Goal: Information Seeking & Learning: Check status

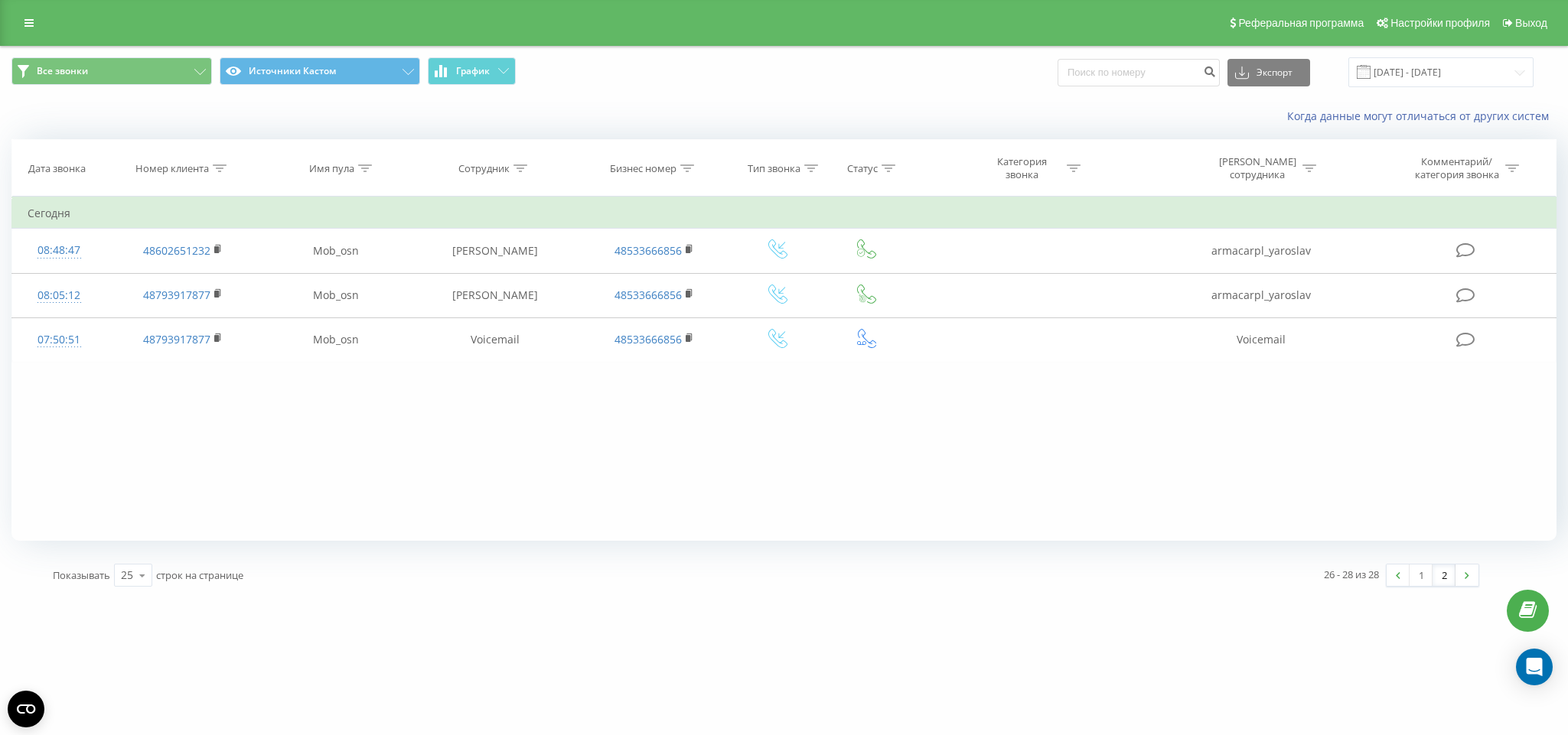
click at [1194, 67] on input at bounding box center [1138, 73] width 162 height 28
type input "48579341750"
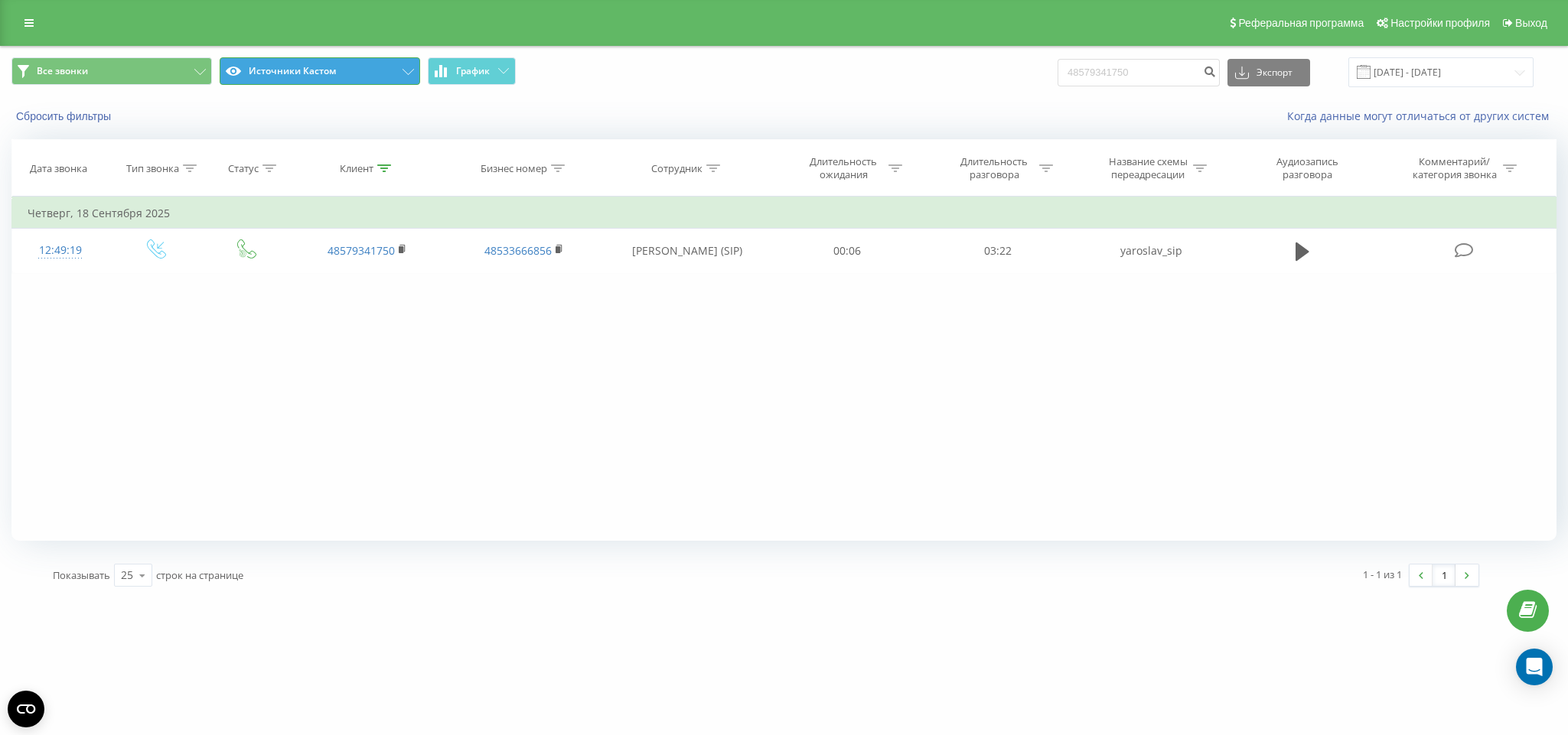
drag, startPoint x: 391, startPoint y: 75, endPoint x: 384, endPoint y: 91, distance: 17.5
click at [388, 75] on button "Источники Кастом" at bounding box center [320, 72] width 201 height 28
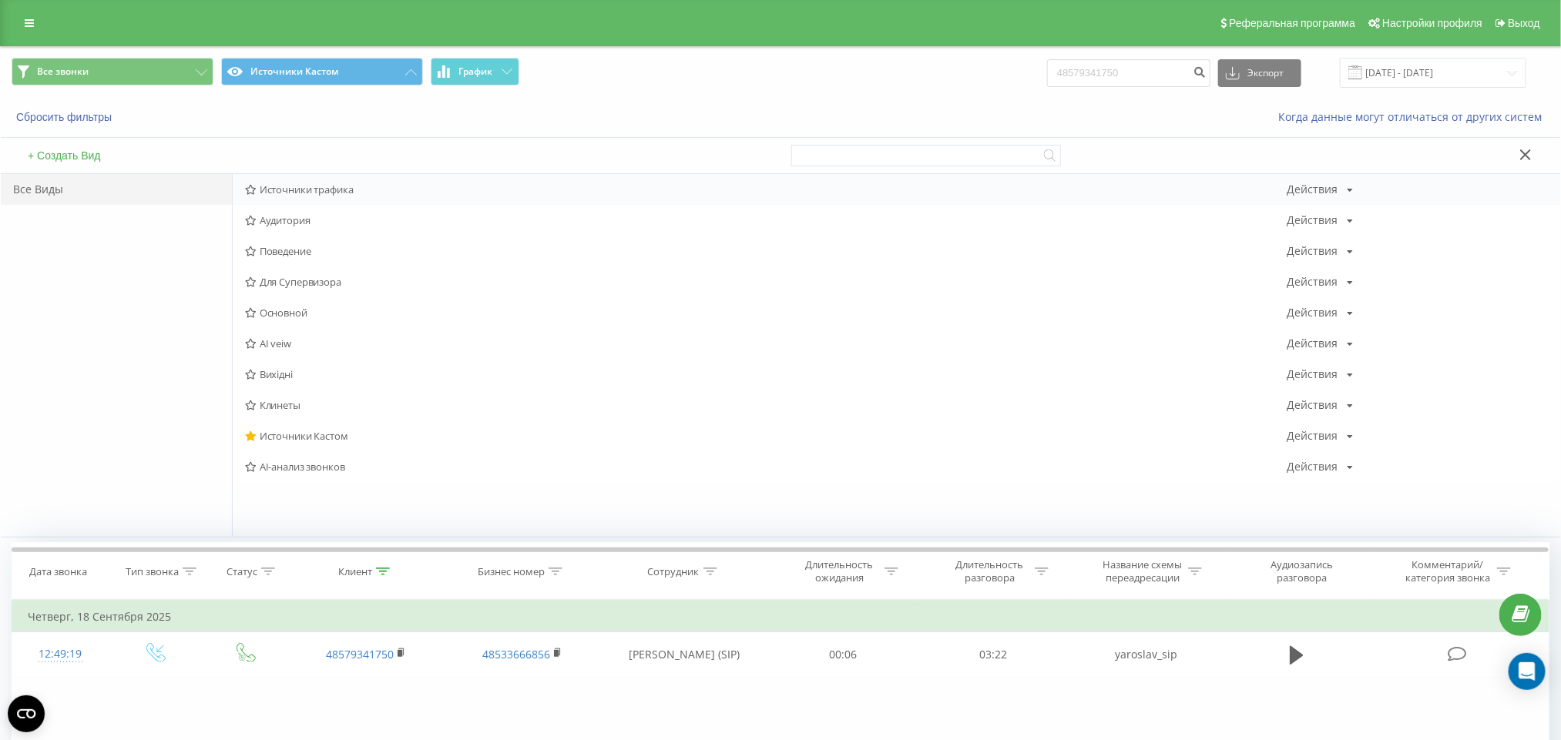
click at [324, 192] on span "Источники трафика" at bounding box center [766, 189] width 1042 height 11
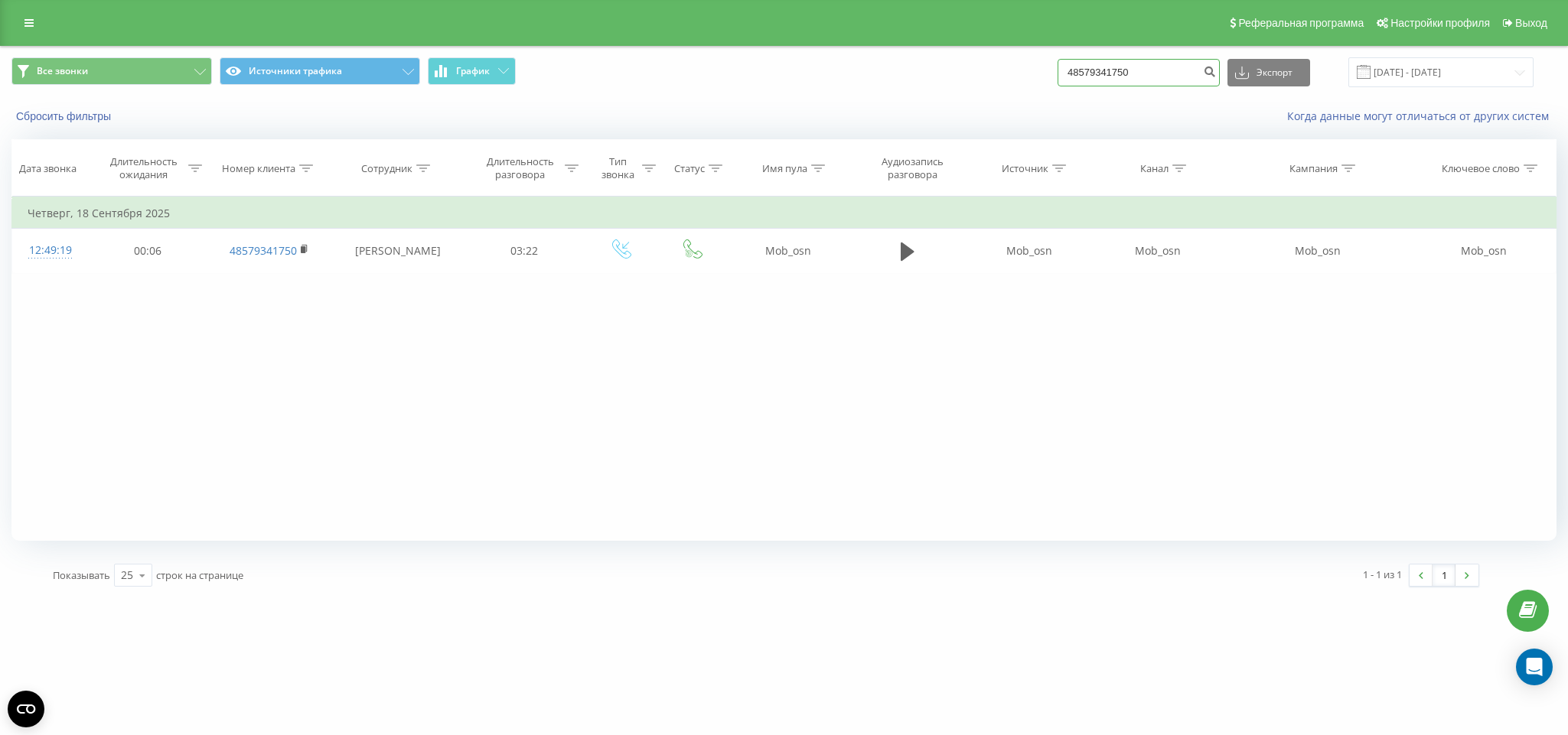
drag, startPoint x: 1185, startPoint y: 80, endPoint x: 798, endPoint y: 85, distance: 387.0
click at [798, 85] on div "Все звонки Источники трафика График 48579341750 Экспорт .csv .xls .xlsx 23.06.2…" at bounding box center [784, 73] width 1545 height 30
paste input "690971625"
type input "48690971625"
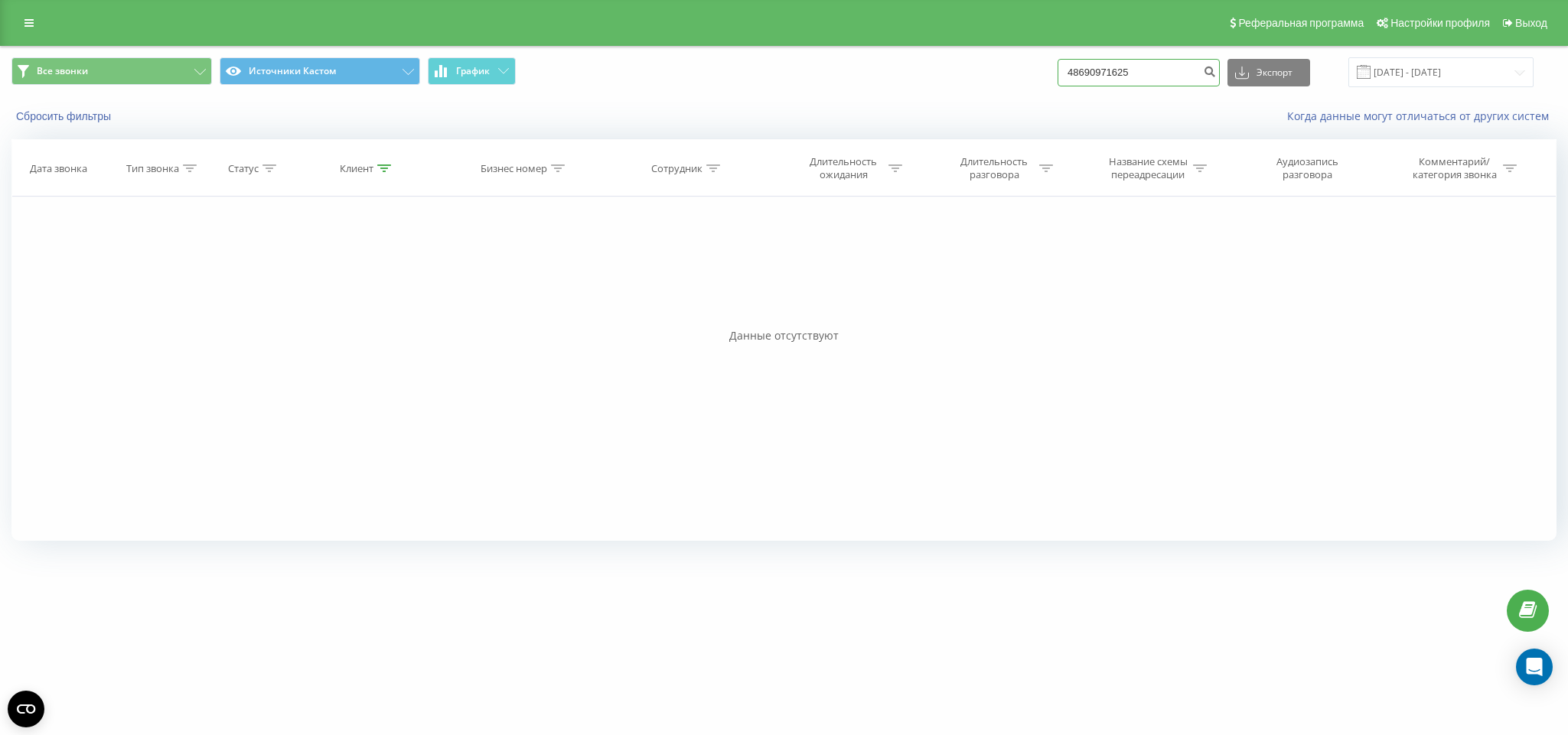
drag, startPoint x: 1141, startPoint y: 72, endPoint x: 576, endPoint y: 96, distance: 565.5
click at [591, 94] on div "Все звонки Источники Кастом График 48690971625 Экспорт .csv .xls .xlsx 23.06.20…" at bounding box center [784, 73] width 1566 height 52
paste input "732621142"
type input "48732621142"
drag, startPoint x: 1150, startPoint y: 65, endPoint x: 436, endPoint y: 65, distance: 714.0
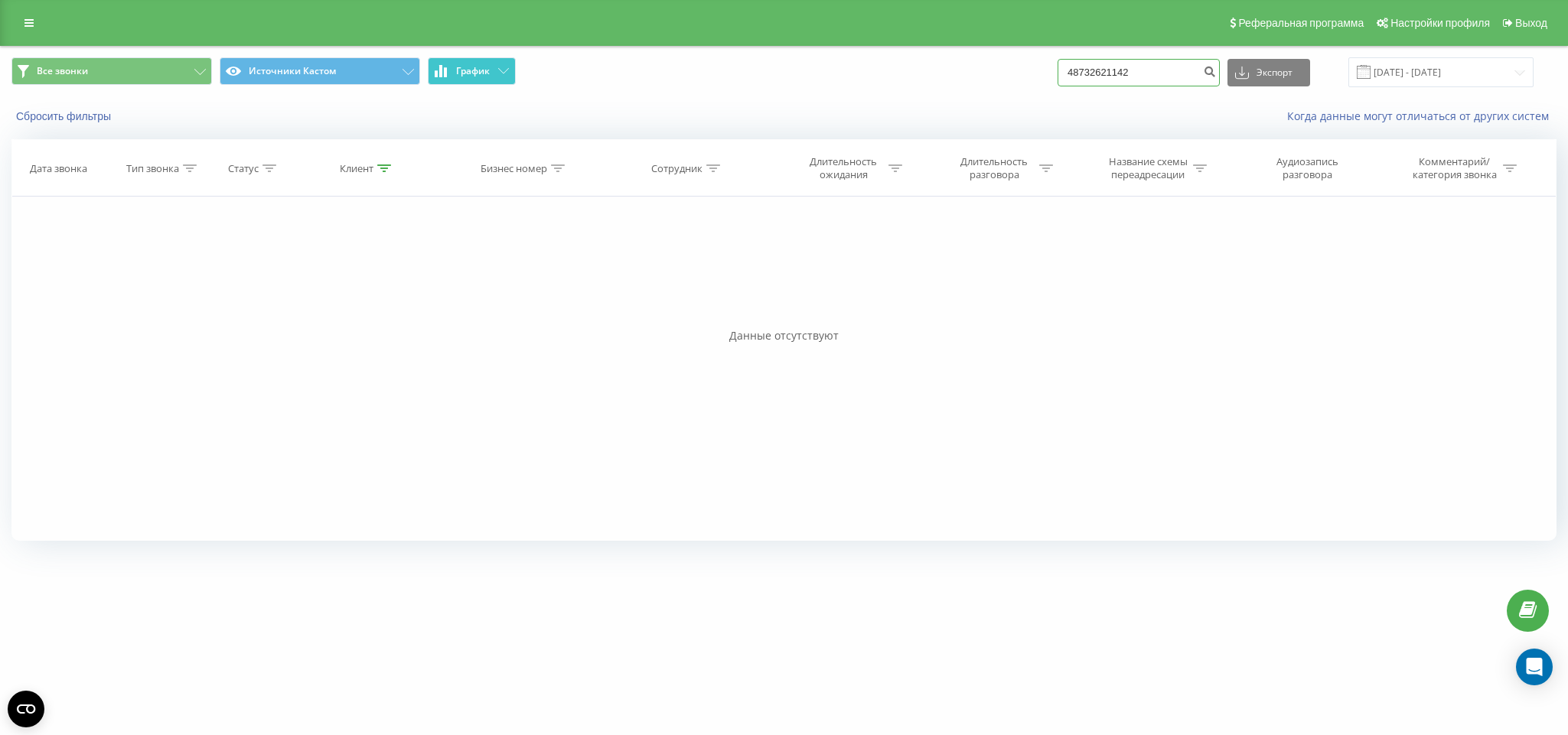
click at [462, 70] on div "Все звонки Источники Кастом График 48732621142 Экспорт .csv .xls .xlsx 23.06.20…" at bounding box center [784, 73] width 1545 height 30
paste input "9476164"
type input "48739476164"
click at [329, 62] on button "Источники Кастом" at bounding box center [320, 72] width 201 height 28
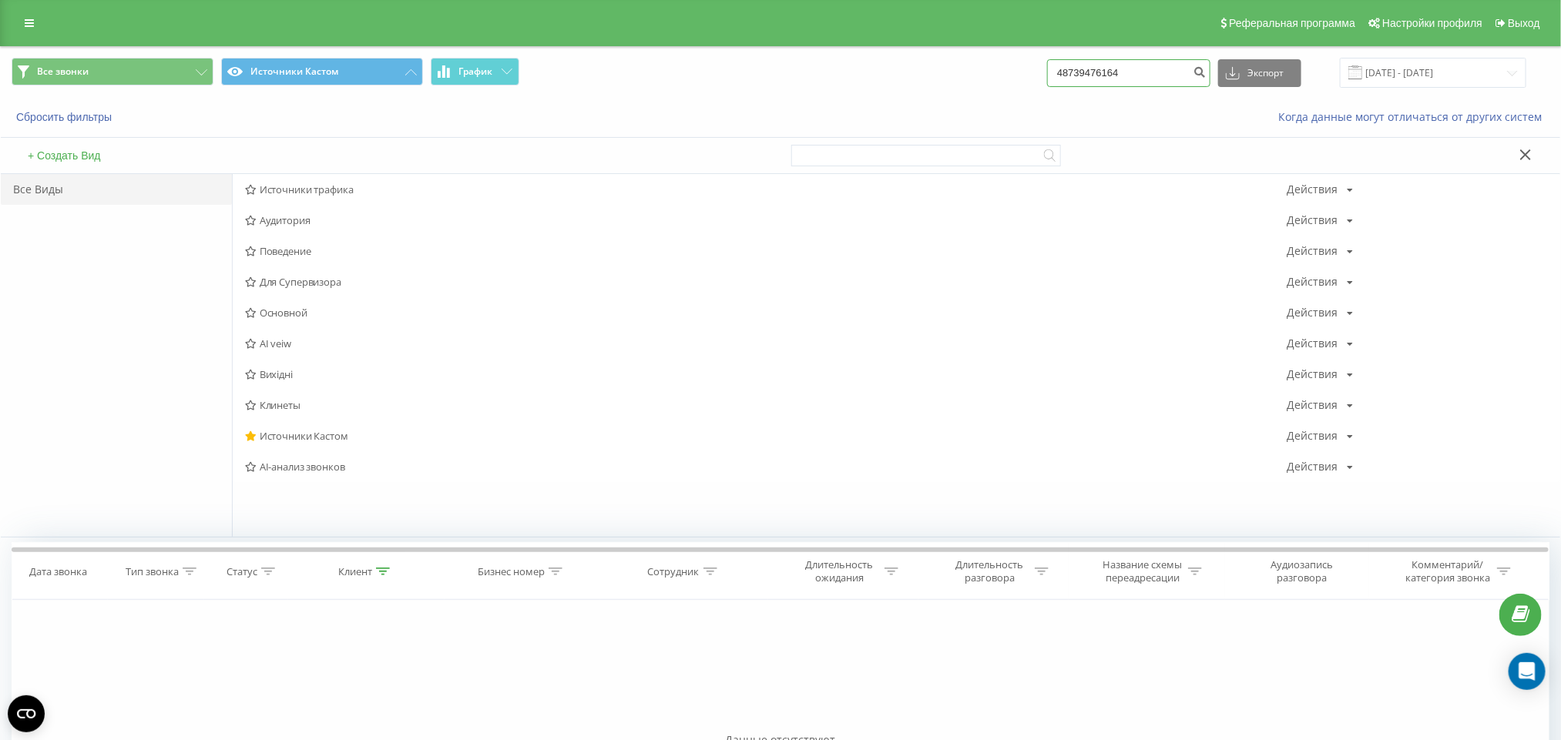
drag, startPoint x: 1146, startPoint y: 65, endPoint x: 774, endPoint y: 86, distance: 372.7
click at [779, 70] on div "Все звонки Источники Кастом График 48739476164 Экспорт .csv .xls .xlsx 23.06.20…" at bounding box center [781, 73] width 1538 height 30
paste input "94078980"
type input "48794078980"
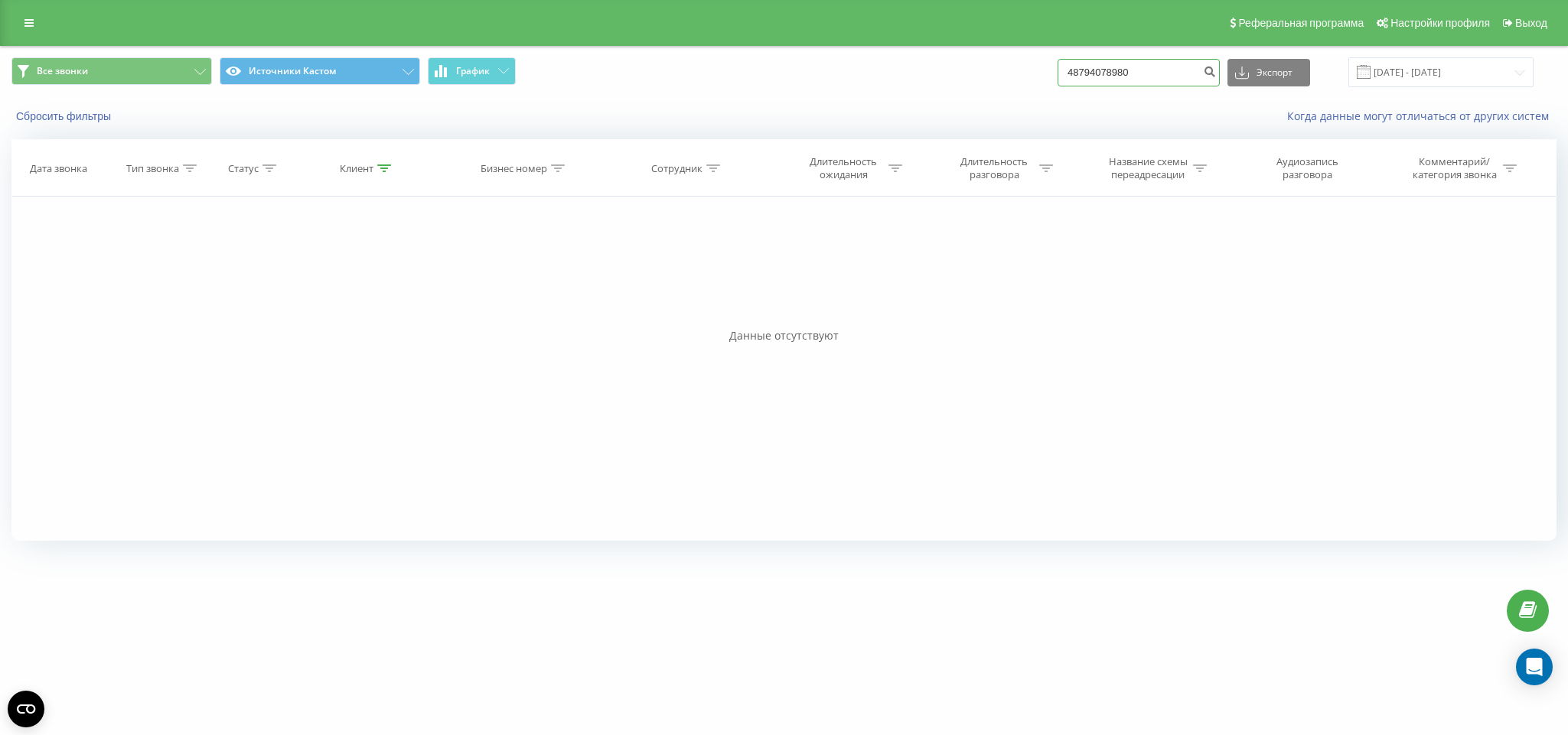
drag, startPoint x: 1172, startPoint y: 72, endPoint x: 840, endPoint y: 74, distance: 332.0
click at [840, 74] on div "Все звонки Источники Кастом График 48794078980 Экспорт .csv .xls .xlsx [DATE] -…" at bounding box center [784, 73] width 1545 height 30
paste input "664941991"
type input "48664941991"
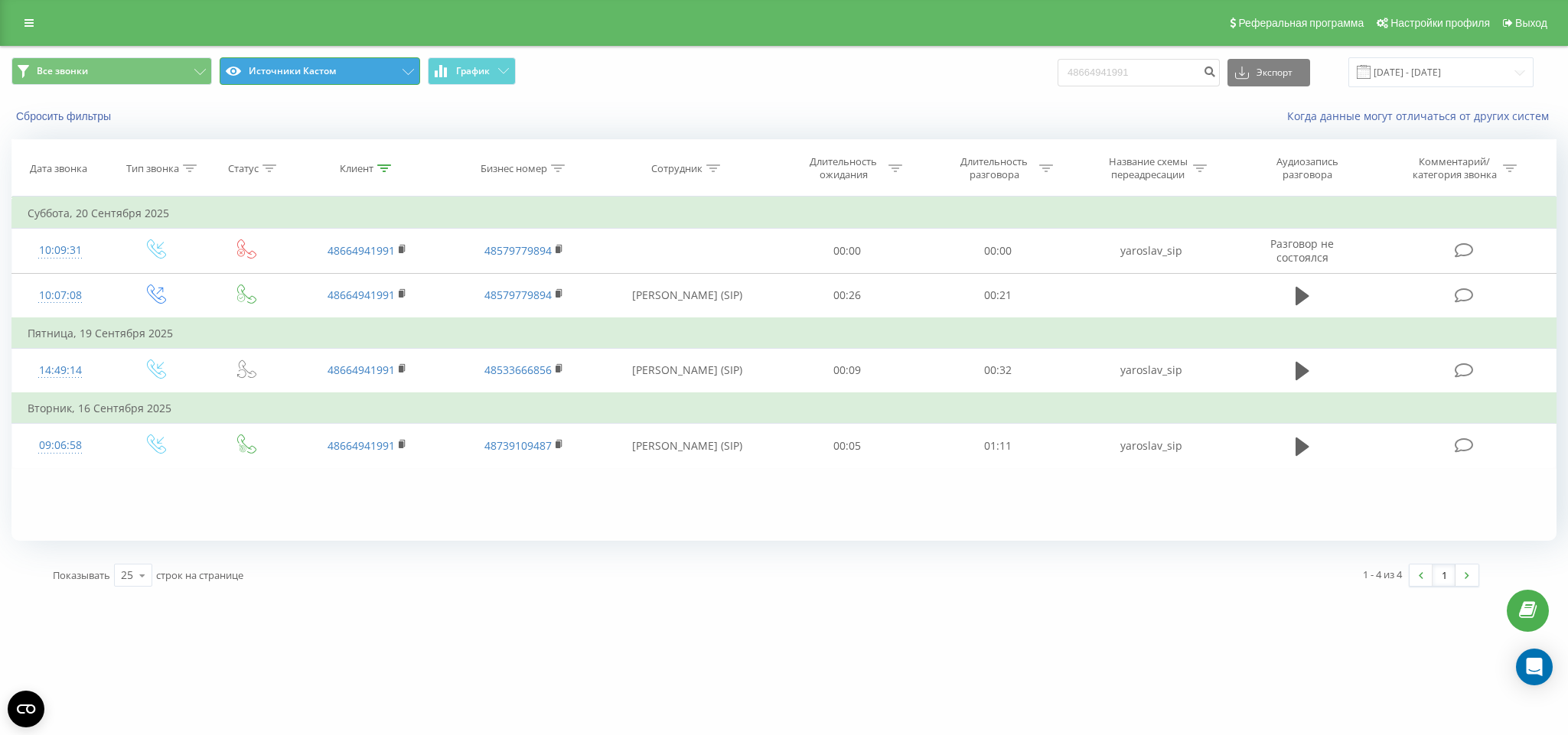
click at [264, 69] on button "Источники Кастом" at bounding box center [320, 72] width 201 height 28
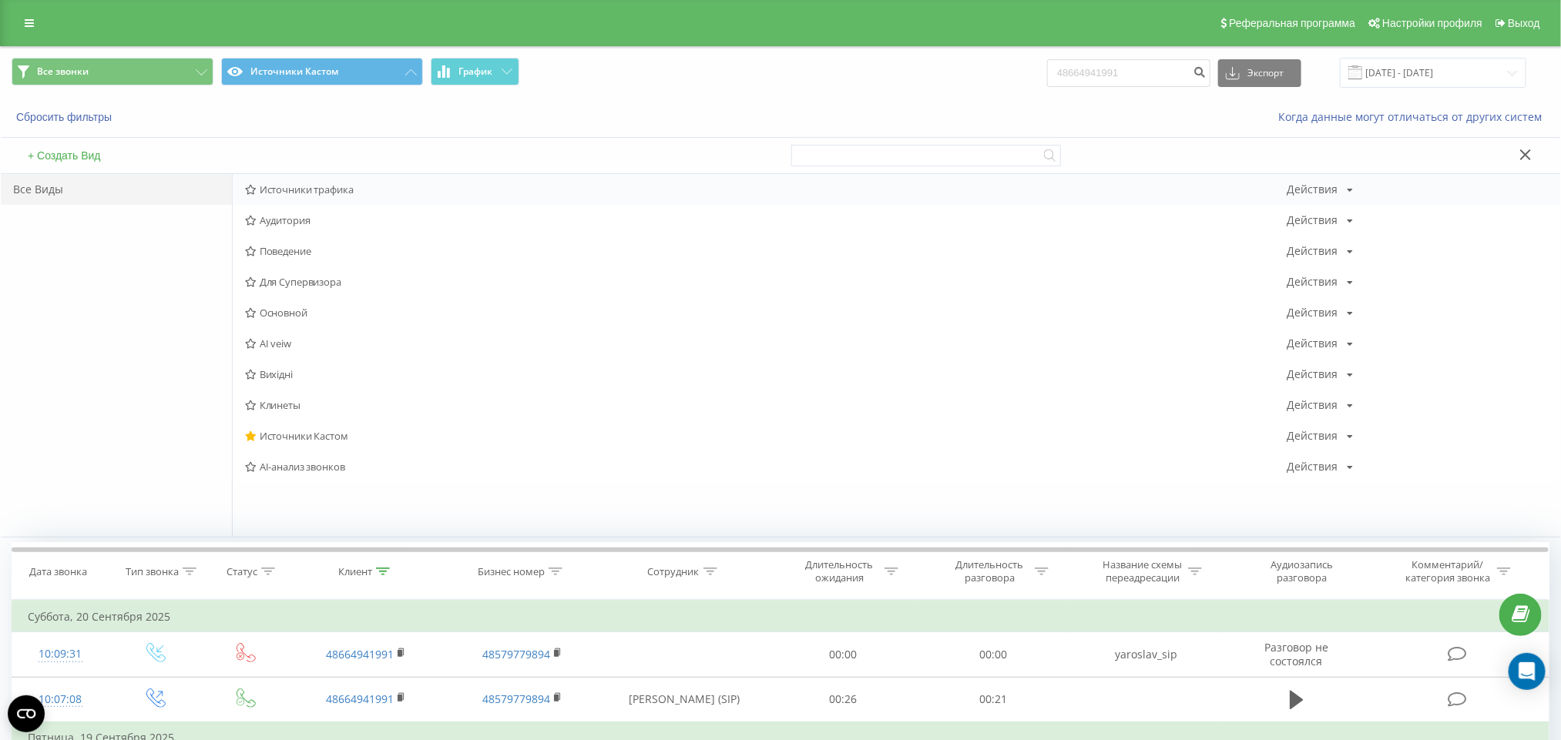
click at [306, 183] on div "Источники трафика Действия Редактировать Копировать Удалить По умолчанию Подели…" at bounding box center [896, 189] width 1327 height 31
click at [308, 183] on div "Источники трафика Действия Редактировать Копировать Удалить По умолчанию Подели…" at bounding box center [896, 189] width 1327 height 31
click at [306, 188] on span "Источники трафика" at bounding box center [766, 189] width 1042 height 11
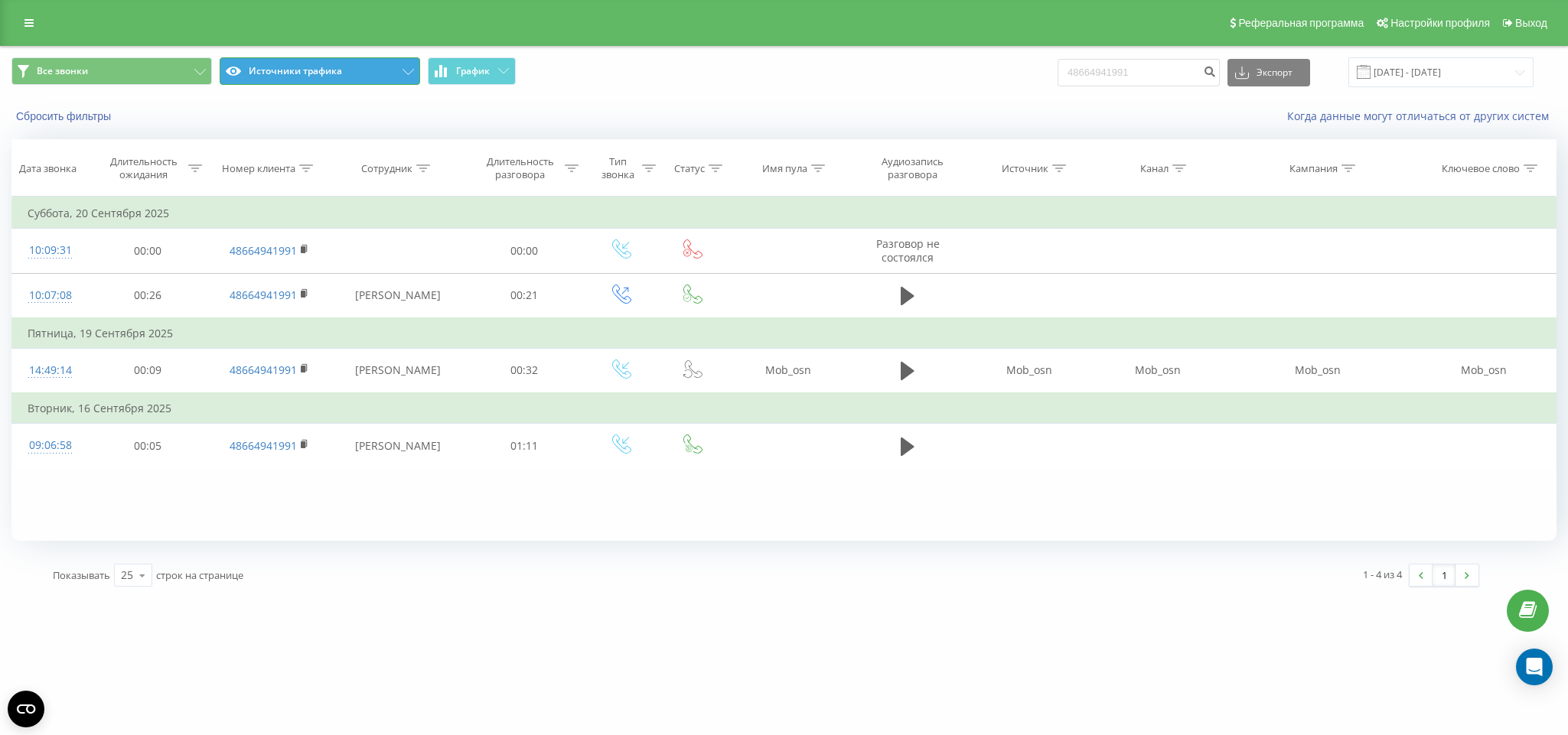
click at [331, 72] on button "Источники трафика" at bounding box center [320, 72] width 201 height 28
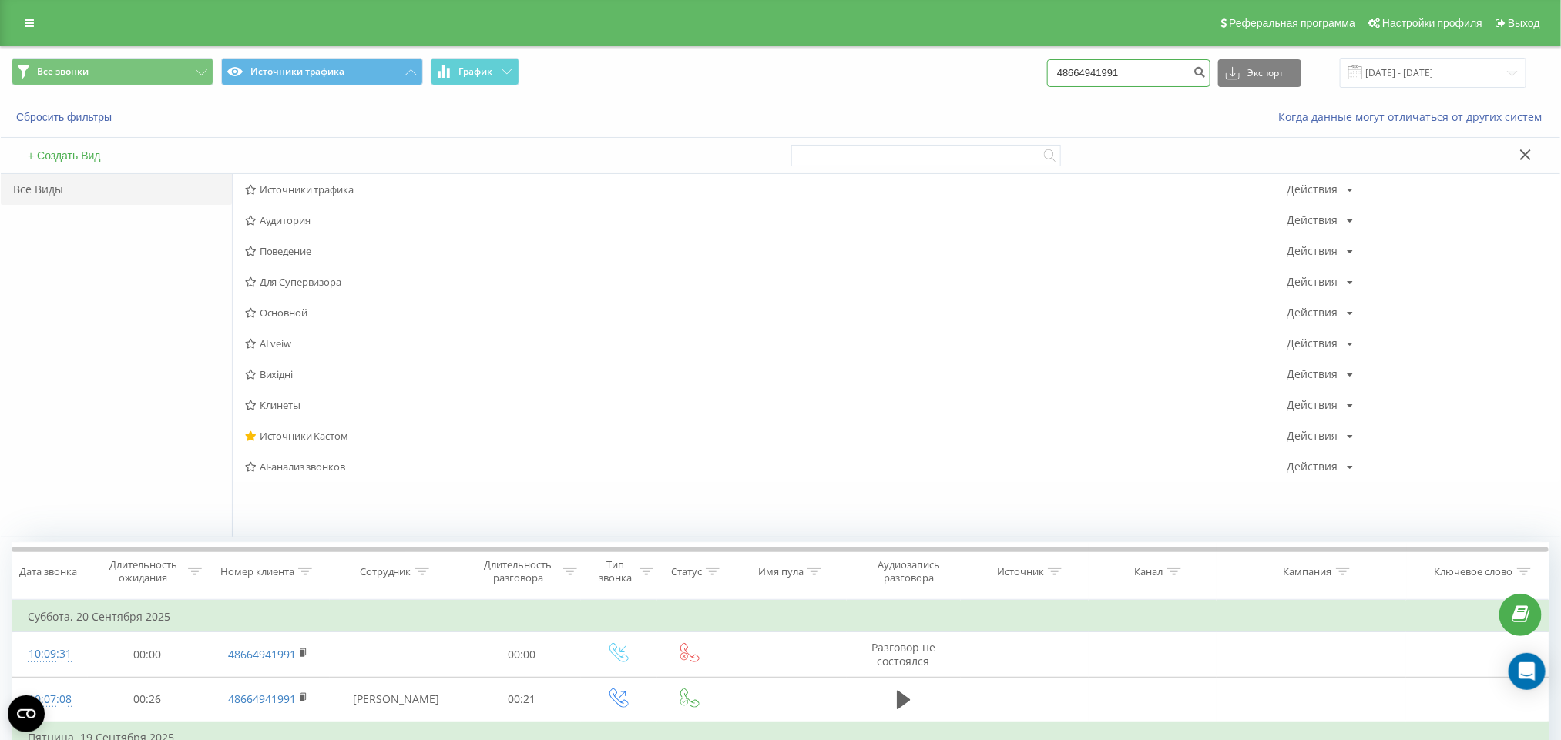
drag, startPoint x: 1153, startPoint y: 72, endPoint x: 774, endPoint y: 84, distance: 379.3
click at [793, 82] on div "Все звонки Источники трафика График 48664941991 Экспорт .csv .xls .xlsx 23.06.2…" at bounding box center [781, 73] width 1538 height 30
paste input "79493277"
type input "48794932771"
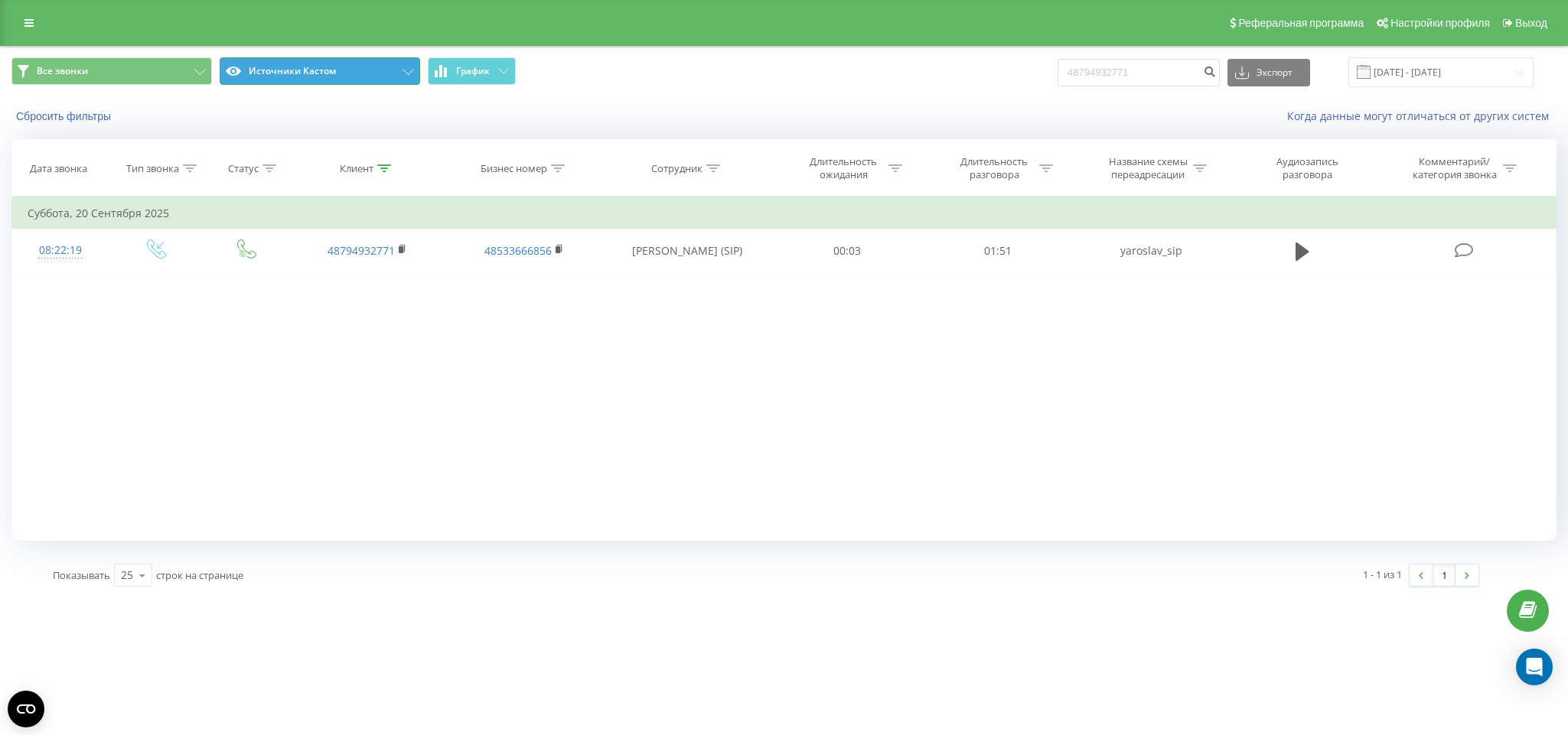
click at [352, 78] on button "Источники Кастом" at bounding box center [320, 72] width 201 height 28
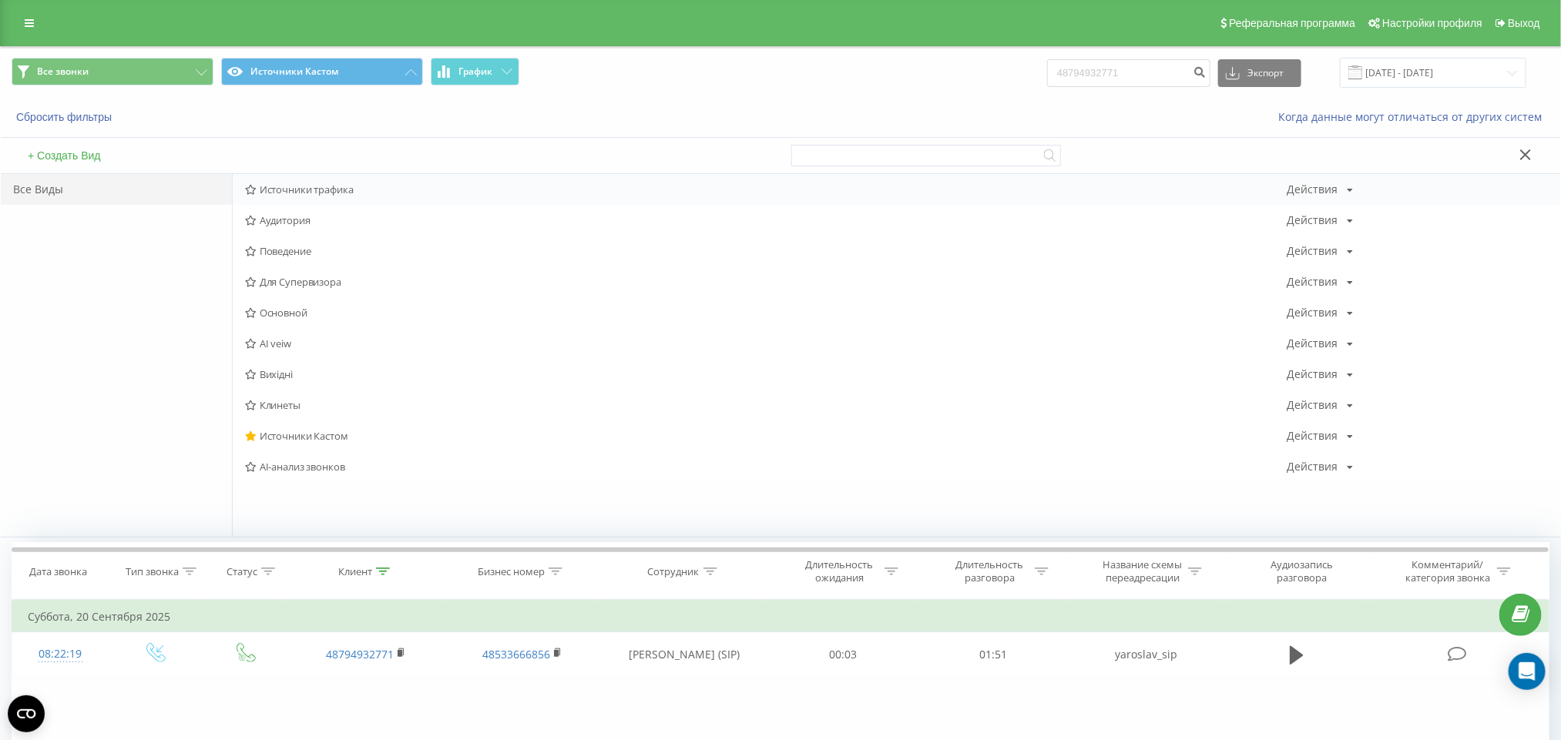
click at [320, 180] on div "Источники трафика Действия Редактировать Копировать Удалить По умолчанию Подели…" at bounding box center [896, 189] width 1327 height 31
click at [319, 186] on span "Источники трафика" at bounding box center [766, 189] width 1042 height 11
